Goal: Browse casually: Explore the website without a specific task or goal

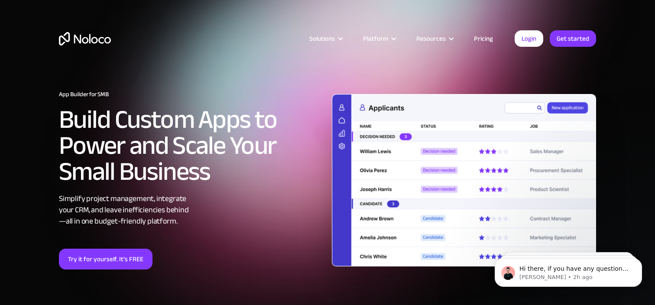
click at [462, 69] on div "App Builder for SMB Build Custom Apps to Power and Scale Your Small Business Si…" at bounding box center [327, 184] width 554 height 239
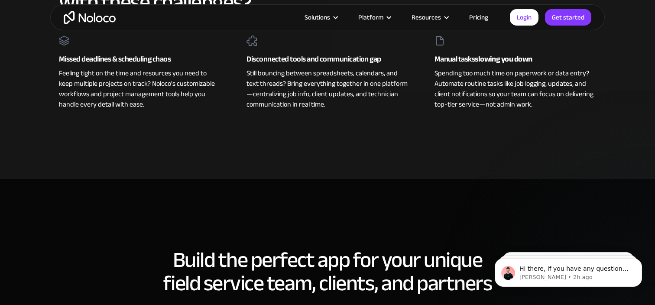
scroll to position [365, 0]
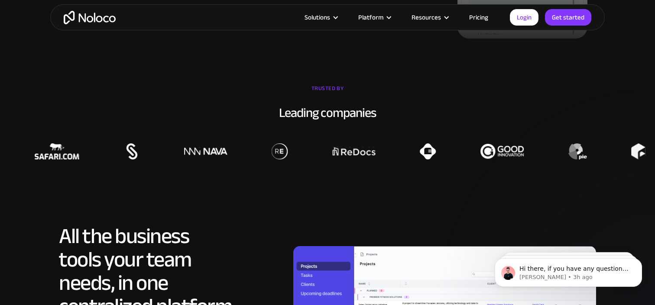
scroll to position [627, 0]
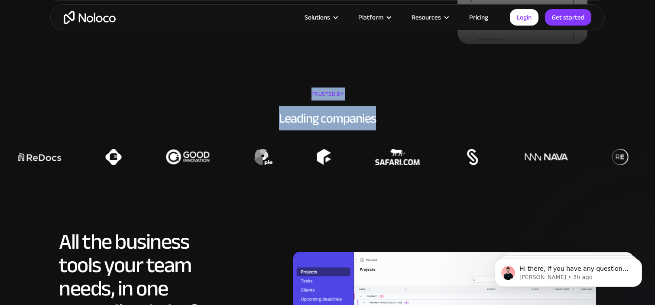
drag, startPoint x: 310, startPoint y: 94, endPoint x: 382, endPoint y: 120, distance: 77.0
click at [382, 120] on div "TRUSTED BY Leading companies" at bounding box center [327, 125] width 655 height 77
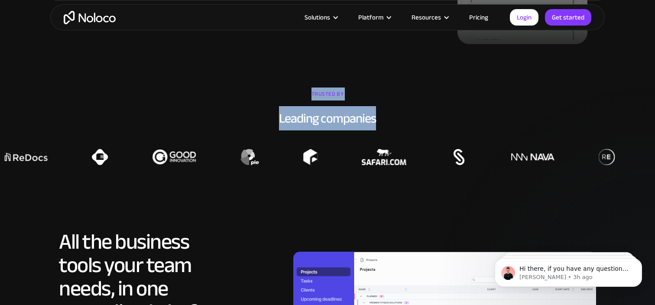
copy div "TRUSTED BY Leading companies"
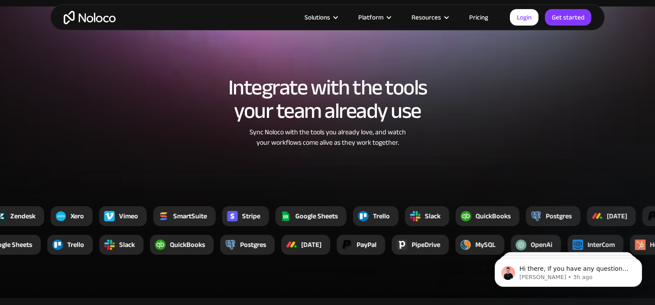
scroll to position [1604, 0]
